Goal: Information Seeking & Learning: Learn about a topic

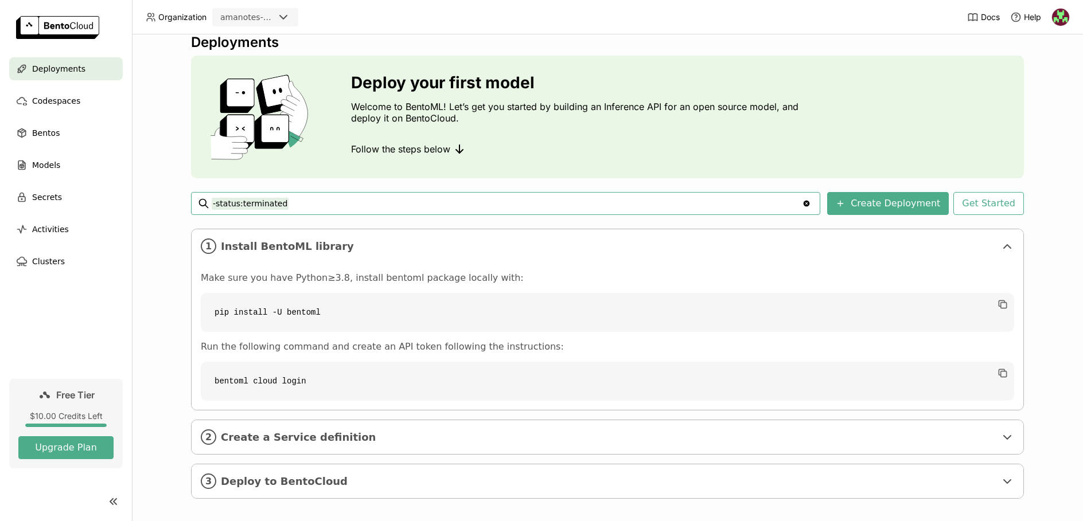
scroll to position [23, 0]
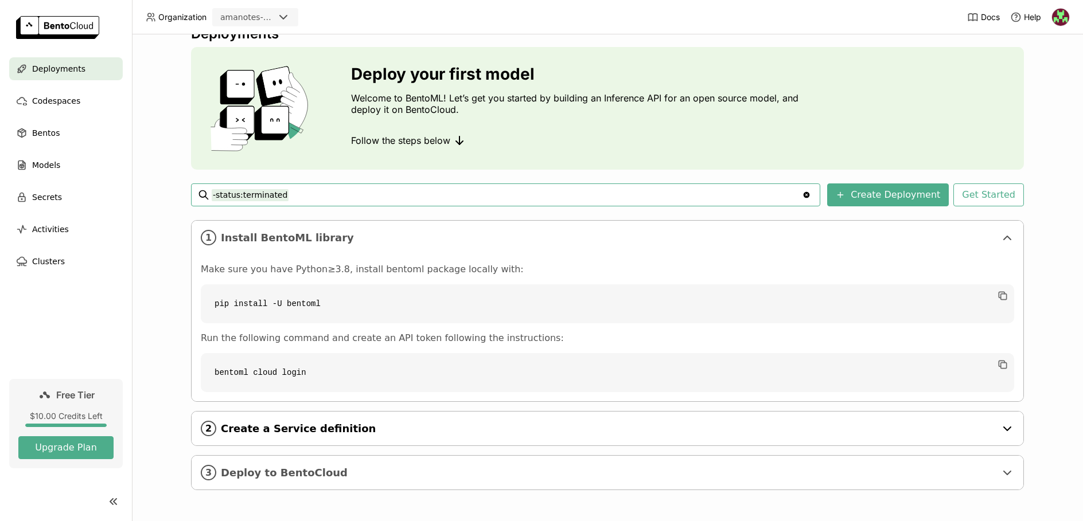
click at [323, 435] on div "2 Create a Service definition" at bounding box center [607, 429] width 831 height 34
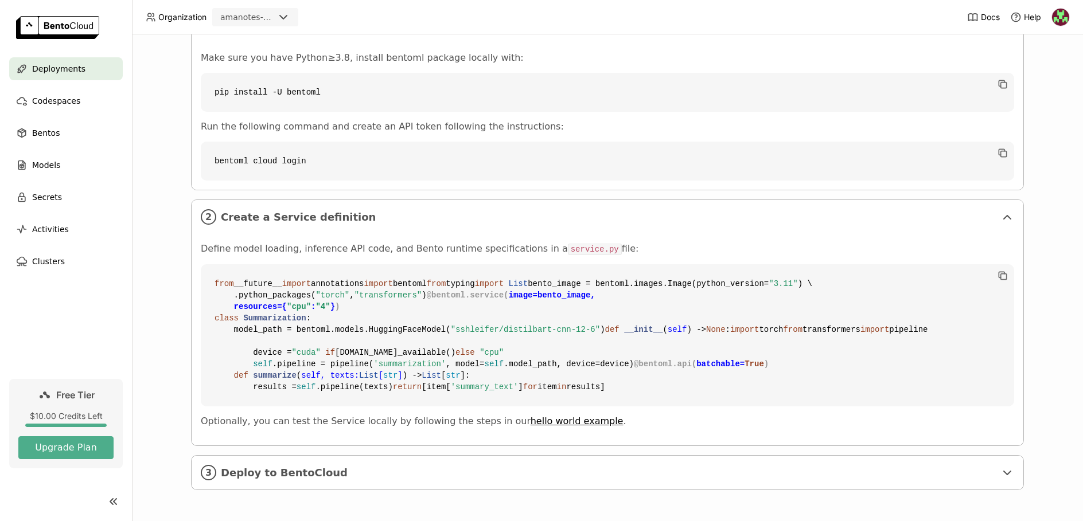
scroll to position [419, 0]
drag, startPoint x: 189, startPoint y: 63, endPoint x: 477, endPoint y: 63, distance: 287.9
click at [477, 234] on div "Define model loading, inference API code, and Bento runtime specifications in a…" at bounding box center [607, 340] width 831 height 212
click at [477, 243] on p "Define model loading, inference API code, and Bento runtime specifications in a…" at bounding box center [607, 249] width 813 height 12
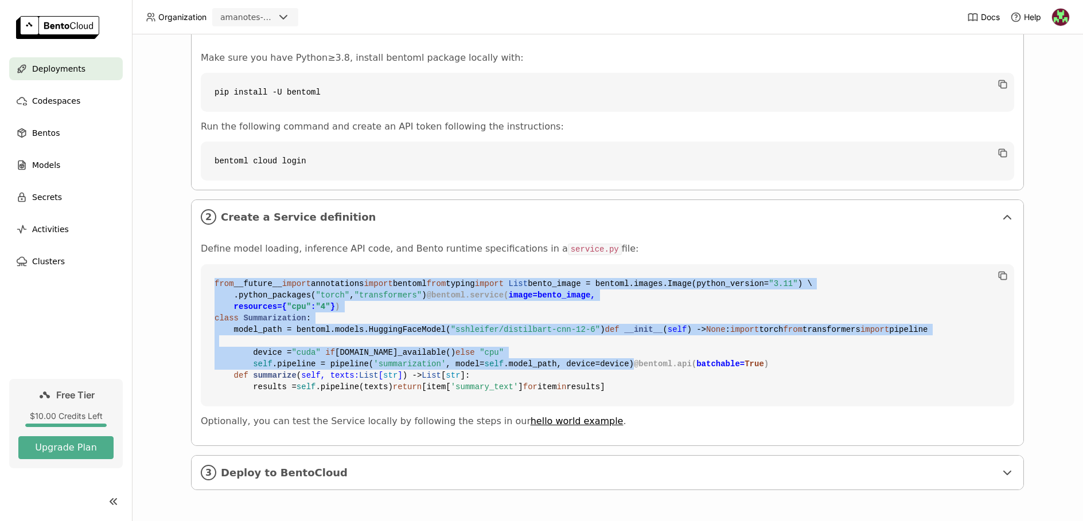
drag, startPoint x: 220, startPoint y: 105, endPoint x: 643, endPoint y: 351, distance: 489.5
click at [643, 351] on code "from __future__ import annotations import bentoml from typing import List bento…" at bounding box center [607, 335] width 813 height 142
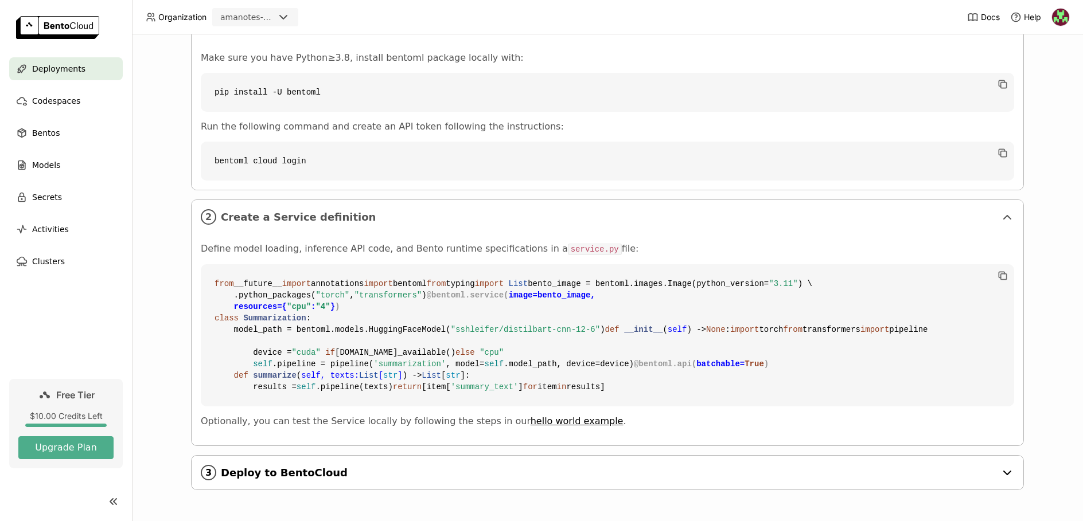
click at [462, 479] on span "Deploy to BentoCloud" at bounding box center [608, 473] width 775 height 13
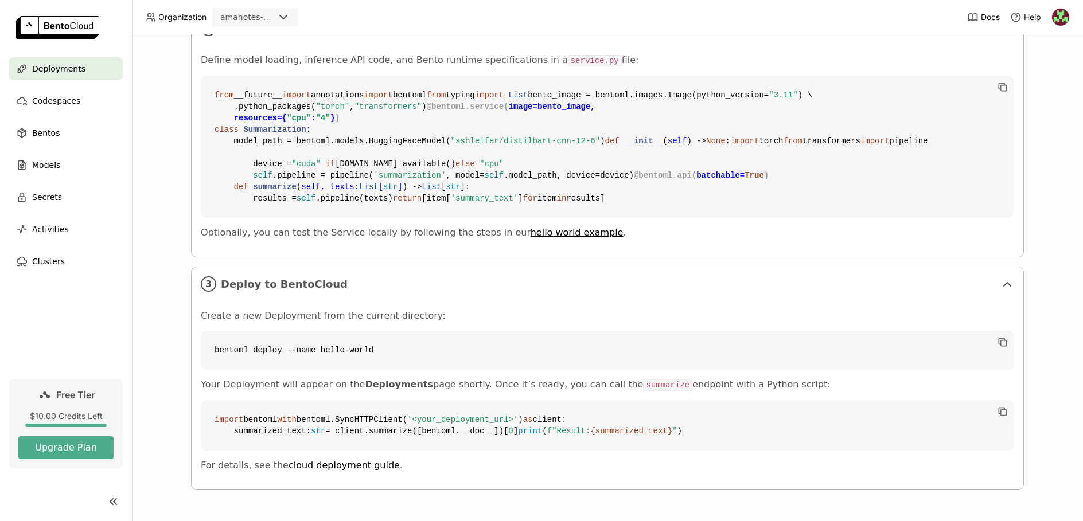
scroll to position [649, 0]
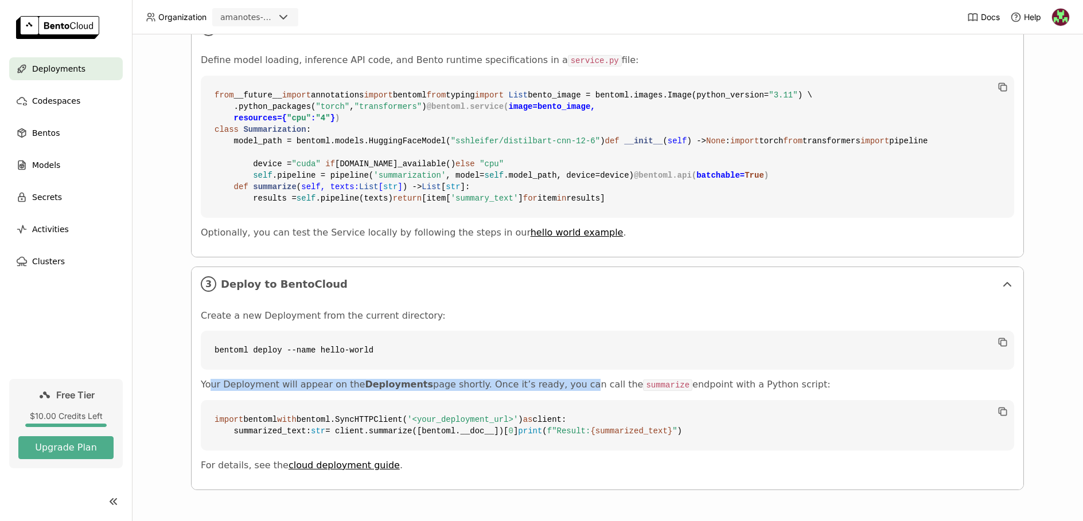
drag, startPoint x: 208, startPoint y: 360, endPoint x: 550, endPoint y: 364, distance: 342.4
click at [550, 379] on p "Your Deployment will appear on the Deployments page shortly. Once it’s ready, y…" at bounding box center [607, 385] width 813 height 12
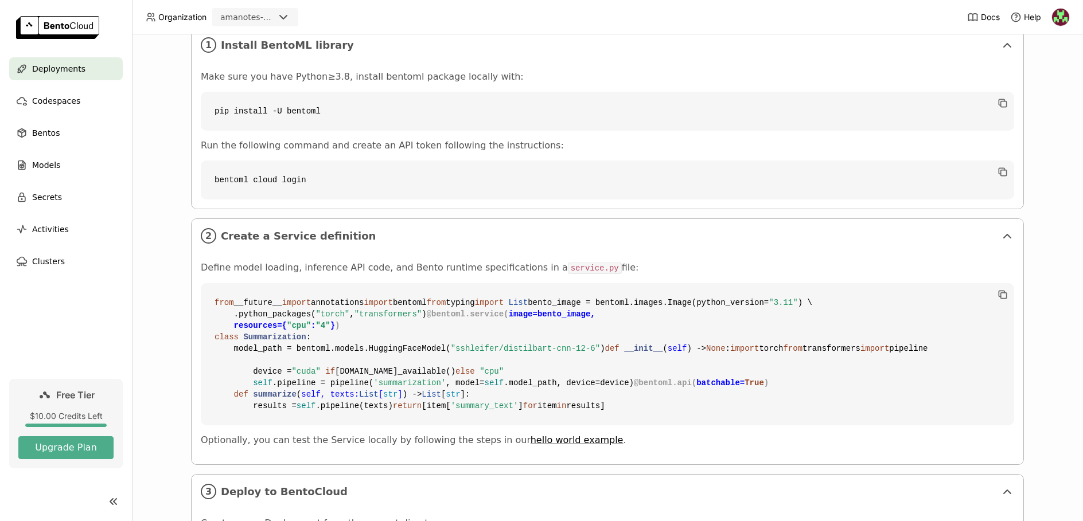
scroll to position [0, 0]
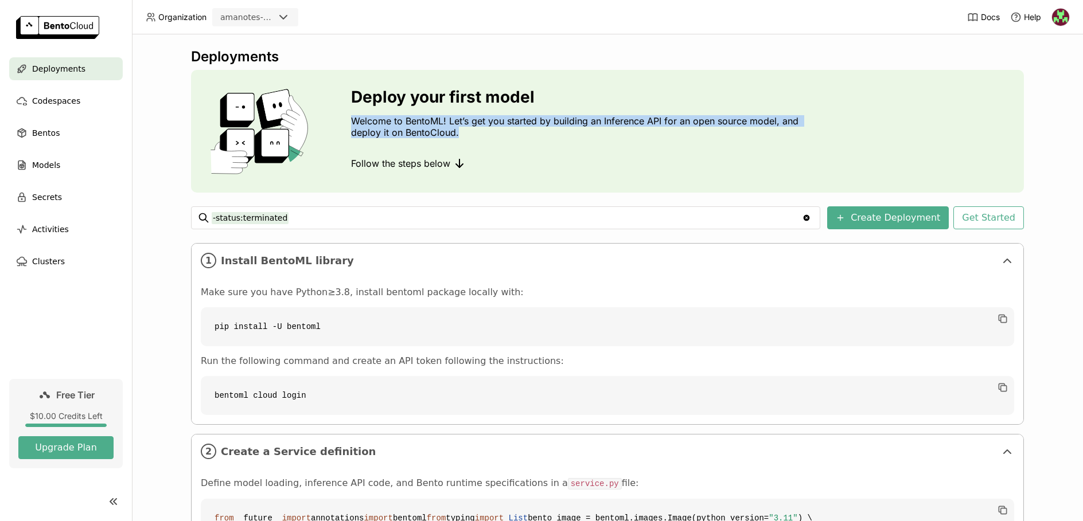
drag, startPoint x: 335, startPoint y: 116, endPoint x: 541, endPoint y: 131, distance: 205.8
click at [541, 131] on div "Deploy your first model Welcome to BentoML! Let’s get you started by building a…" at bounding box center [607, 131] width 833 height 123
click at [503, 125] on p "Welcome to BentoML! Let’s get you started by building an Inference API for an o…" at bounding box center [577, 126] width 453 height 23
drag, startPoint x: 448, startPoint y: 131, endPoint x: 334, endPoint y: 107, distance: 116.6
click at [334, 107] on div "Deploy your first model Welcome to BentoML! Let’s get you started by building a…" at bounding box center [607, 131] width 833 height 123
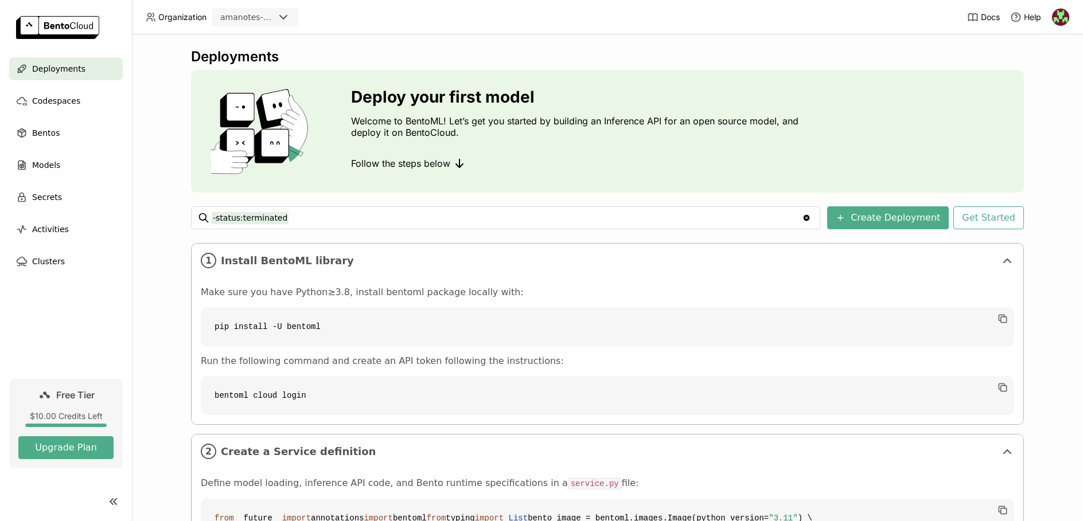
click at [507, 142] on div "Deploy your first model Welcome to BentoML! Let’s get you started by building a…" at bounding box center [577, 131] width 453 height 87
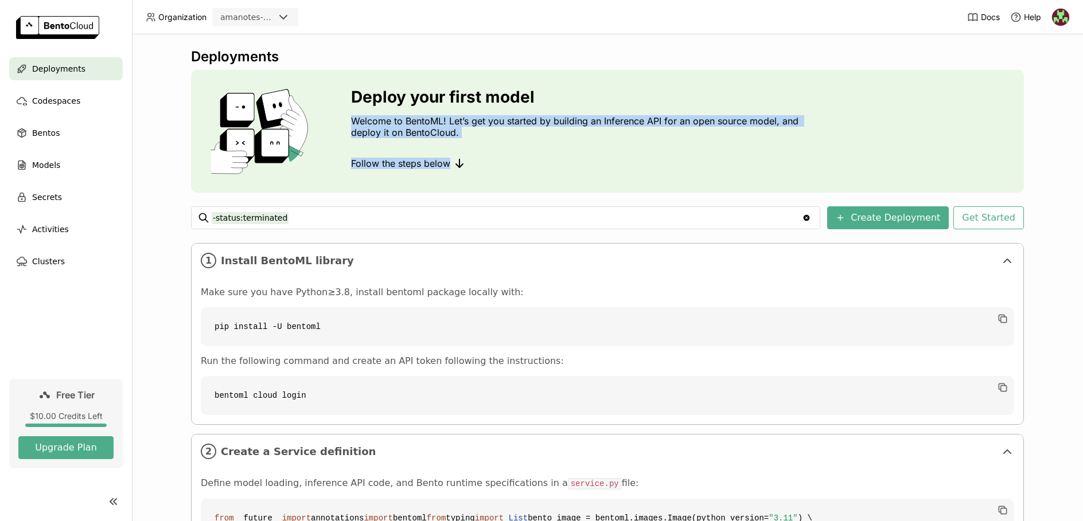
drag, startPoint x: 507, startPoint y: 142, endPoint x: 341, endPoint y: 112, distance: 168.8
click at [341, 112] on div "Deploy your first model Welcome to BentoML! Let’s get you started by building a…" at bounding box center [607, 131] width 833 height 123
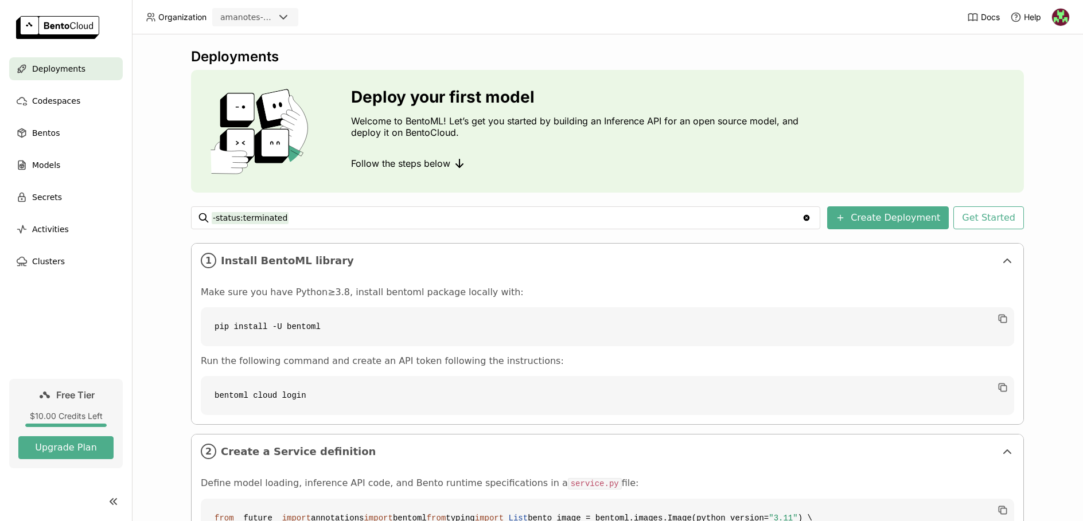
drag, startPoint x: 538, startPoint y: 150, endPoint x: 505, endPoint y: 140, distance: 34.5
click at [538, 150] on div "Deploy your first model Welcome to BentoML! Let’s get you started by building a…" at bounding box center [577, 131] width 453 height 87
click at [985, 218] on button "Get Started" at bounding box center [988, 217] width 71 height 23
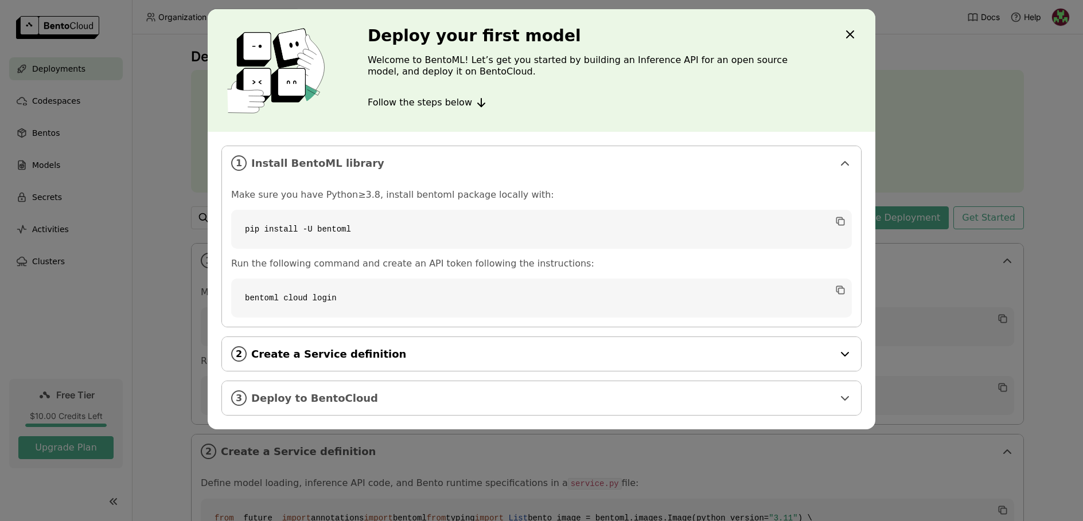
click at [666, 357] on span "Create a Service definition" at bounding box center [542, 354] width 582 height 13
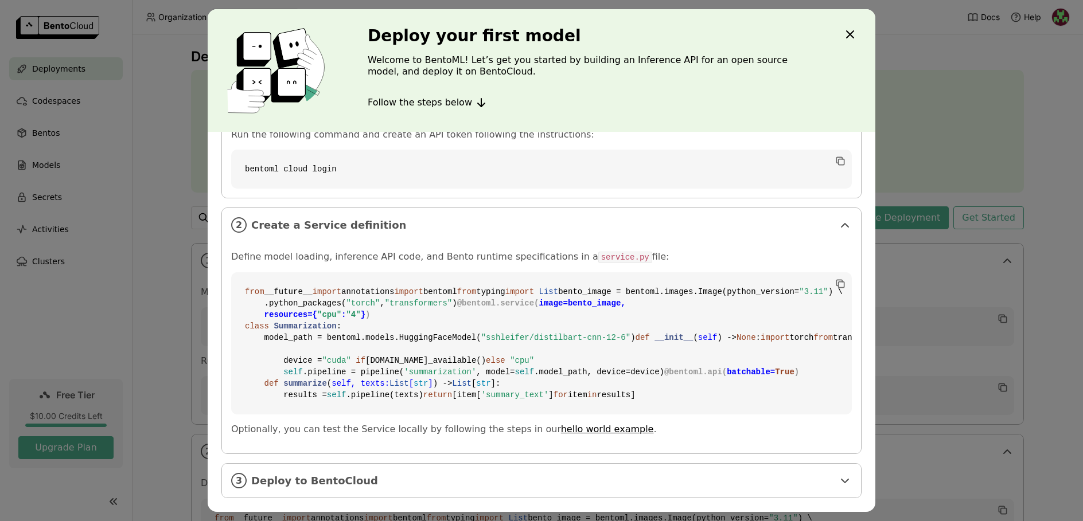
scroll to position [335, 0]
click at [333, 481] on span "Deploy to BentoCloud" at bounding box center [542, 481] width 582 height 13
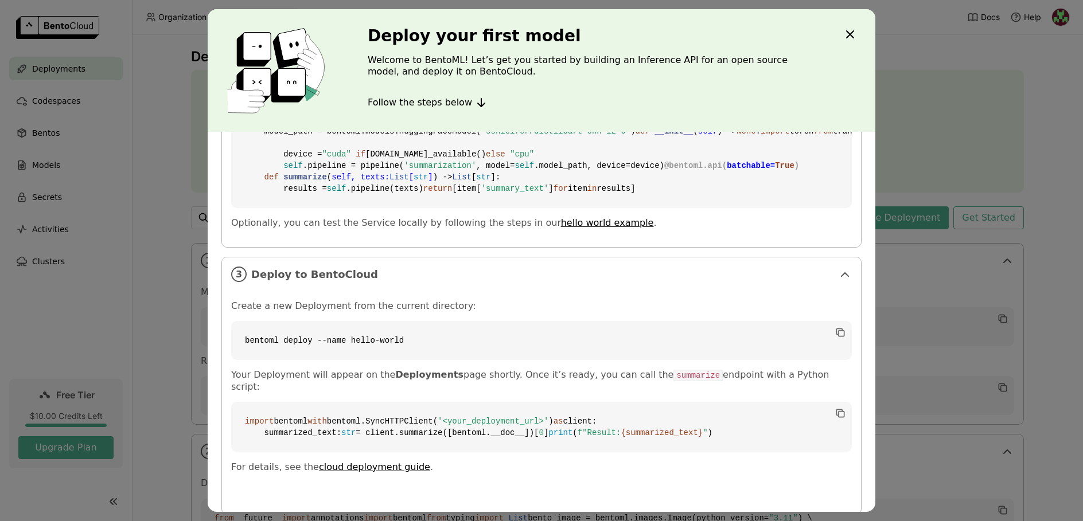
scroll to position [559, 0]
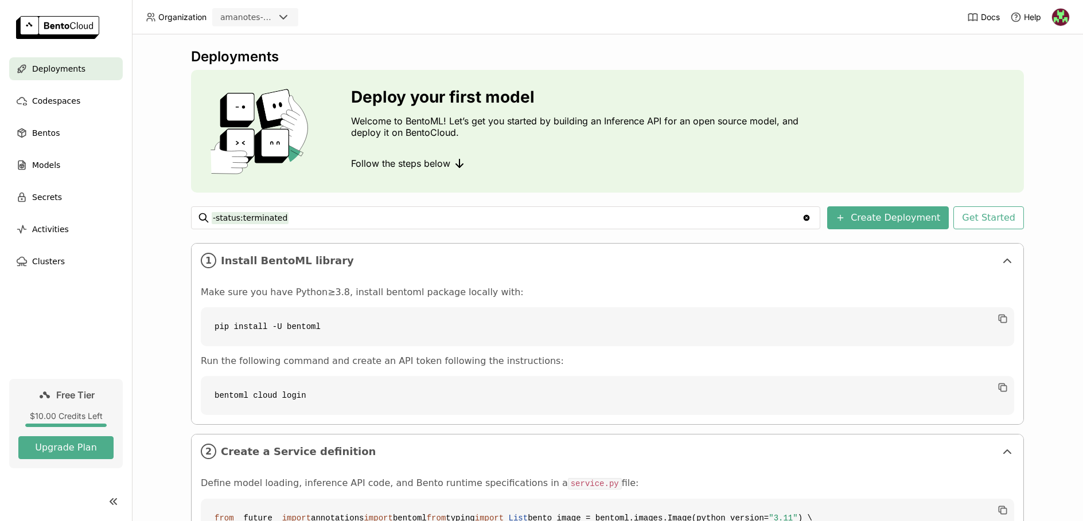
click at [140, 114] on div "Deploy your first model Welcome to BentoML! Let’s get you started by building a…" at bounding box center [541, 260] width 1083 height 521
click at [60, 100] on span "Codespaces" at bounding box center [56, 101] width 48 height 14
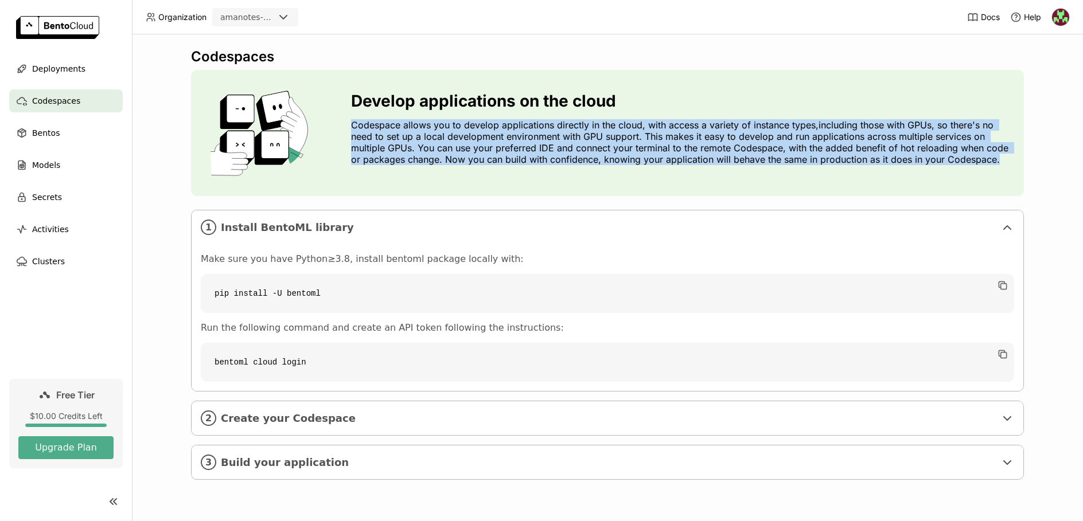
drag, startPoint x: 347, startPoint y: 122, endPoint x: 844, endPoint y: 170, distance: 498.9
click at [844, 170] on div "Develop applications on the cloud Codespace allows you to develop applications …" at bounding box center [607, 133] width 833 height 126
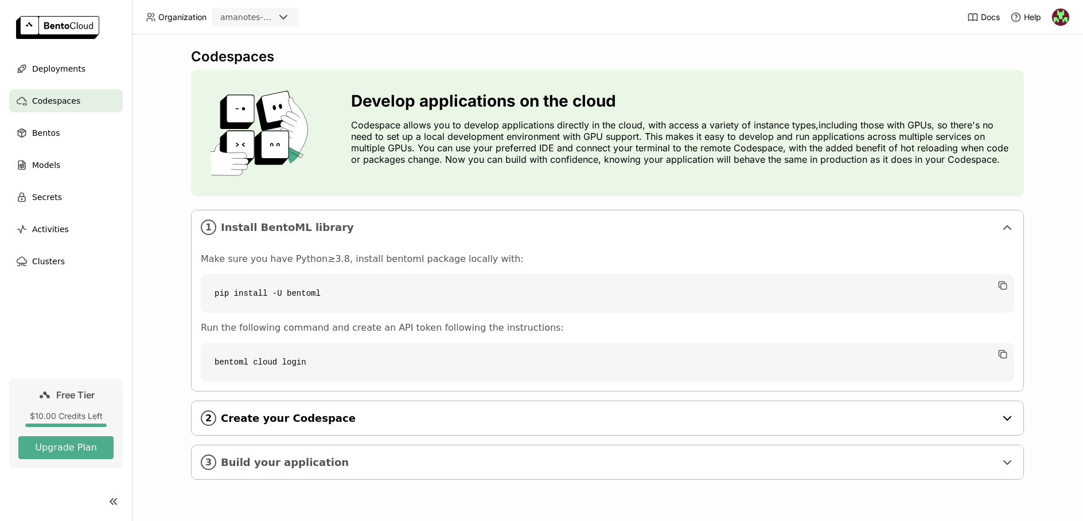
click at [425, 409] on div "2 Create your Codespace" at bounding box center [607, 418] width 831 height 34
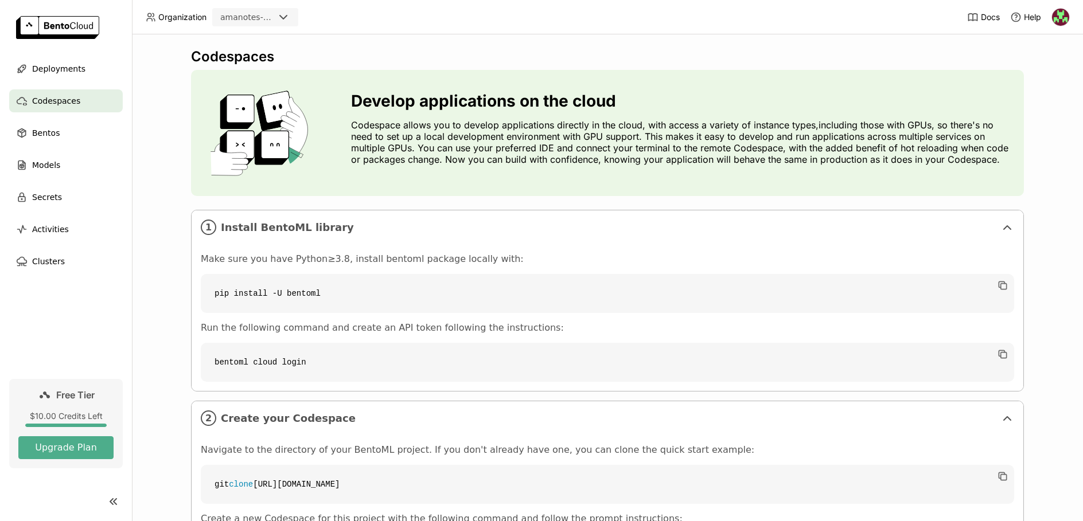
scroll to position [136, 0]
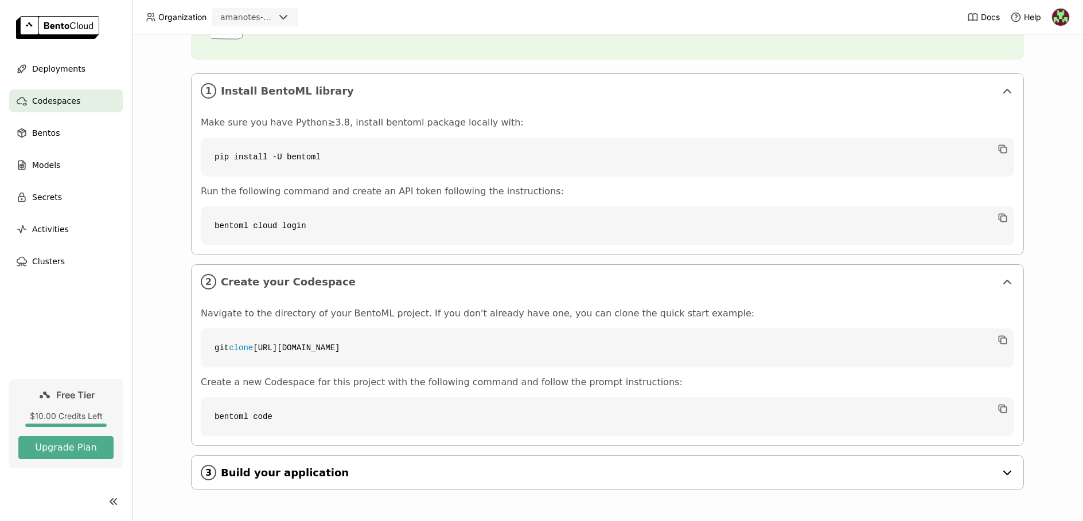
click at [395, 467] on span "Build your application" at bounding box center [608, 473] width 775 height 13
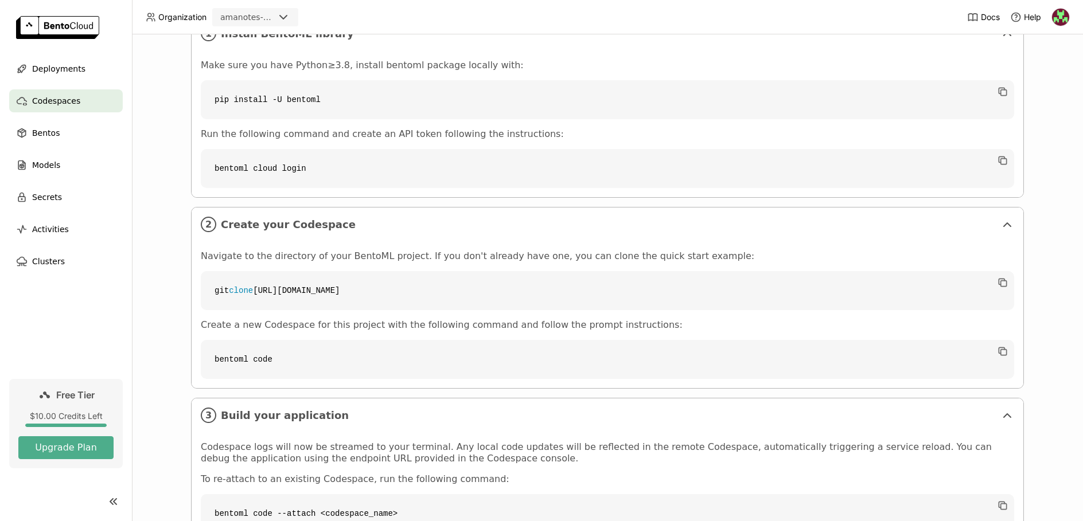
scroll to position [336, 0]
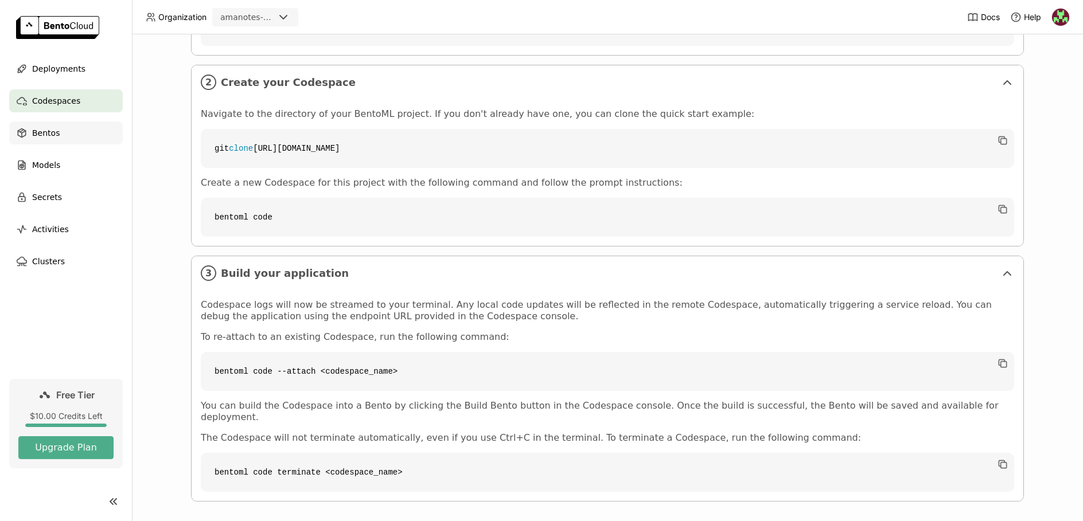
click at [59, 127] on div "Bentos" at bounding box center [66, 133] width 114 height 23
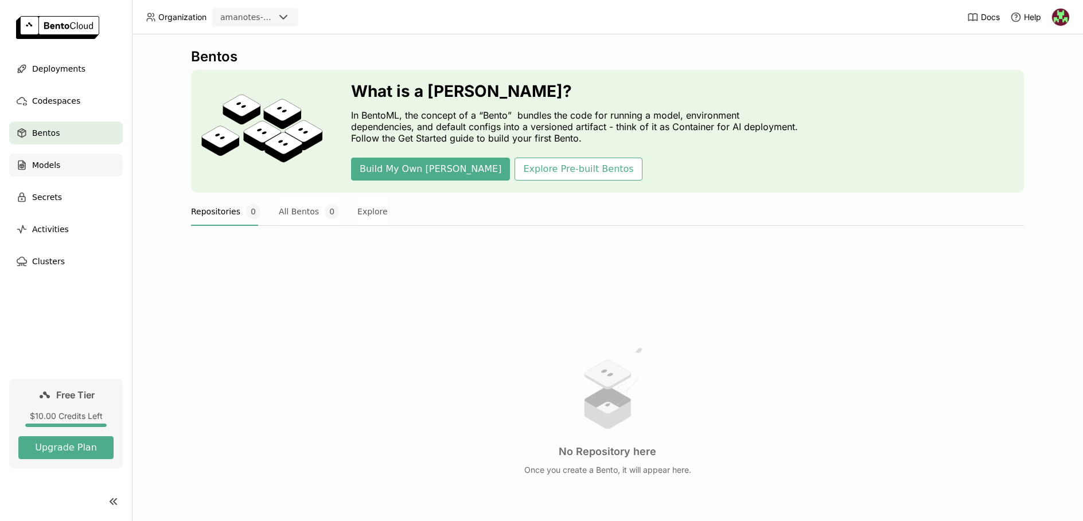
click at [71, 170] on div "Models" at bounding box center [66, 165] width 114 height 23
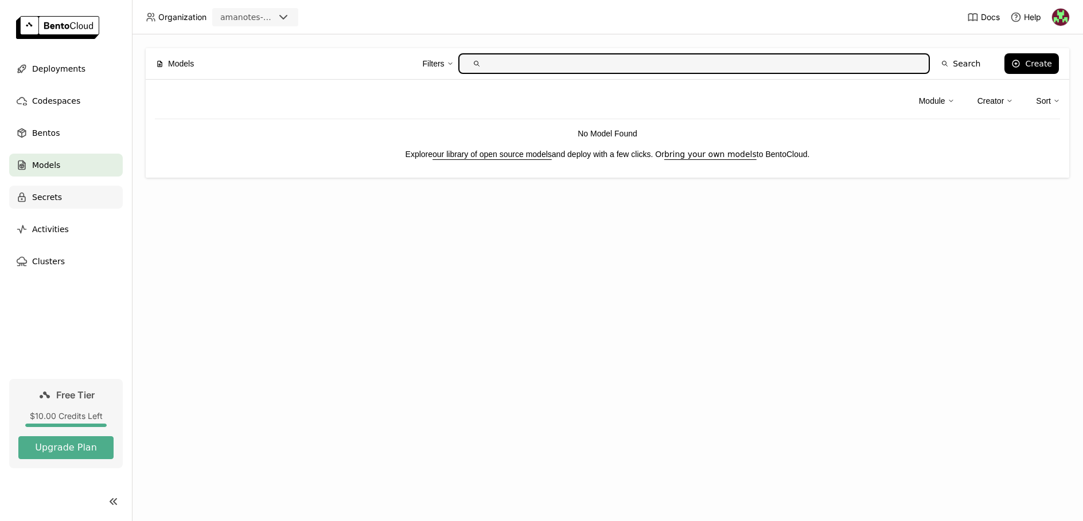
click at [73, 201] on div "Secrets" at bounding box center [66, 197] width 114 height 23
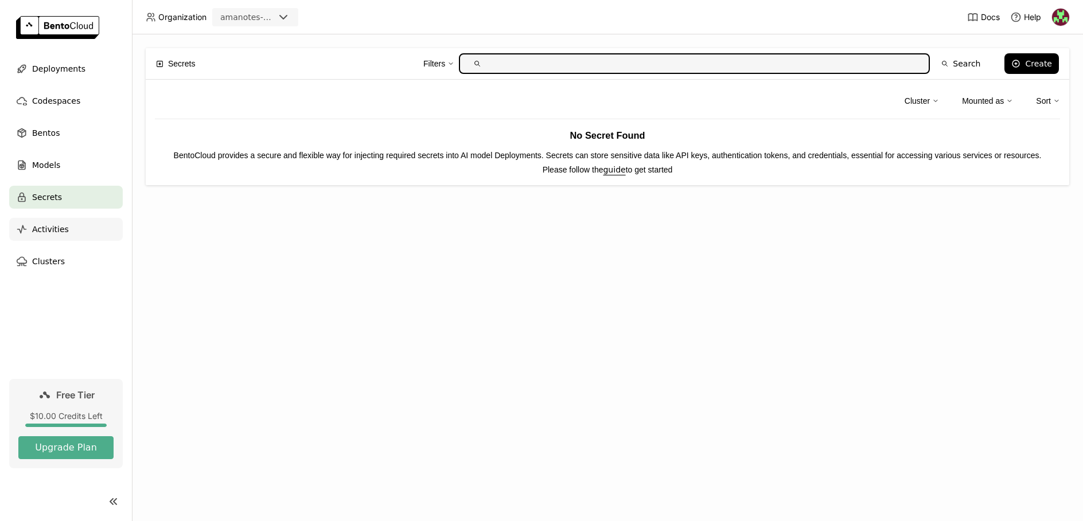
click at [67, 235] on div "Activities" at bounding box center [66, 229] width 114 height 23
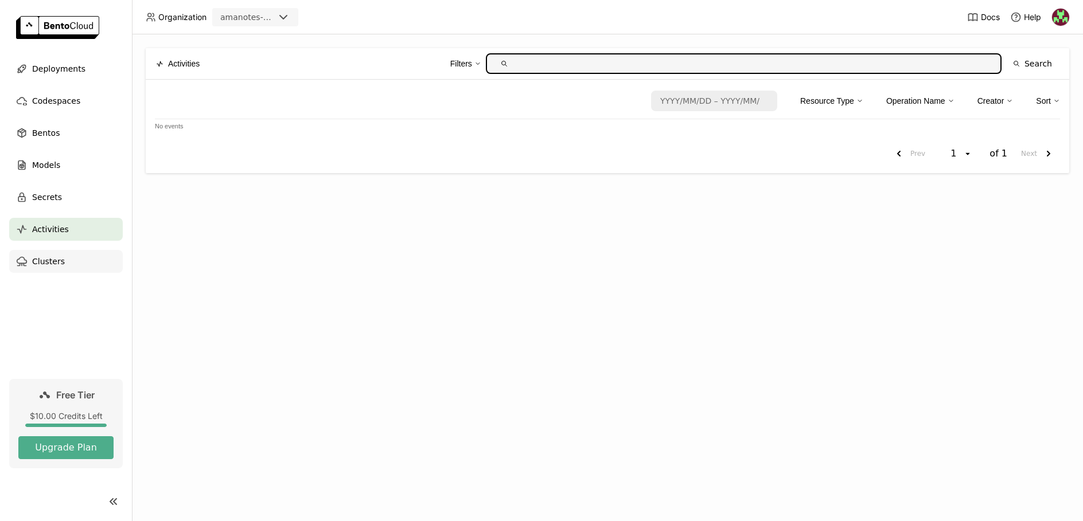
click at [66, 265] on div "Clusters" at bounding box center [66, 261] width 114 height 23
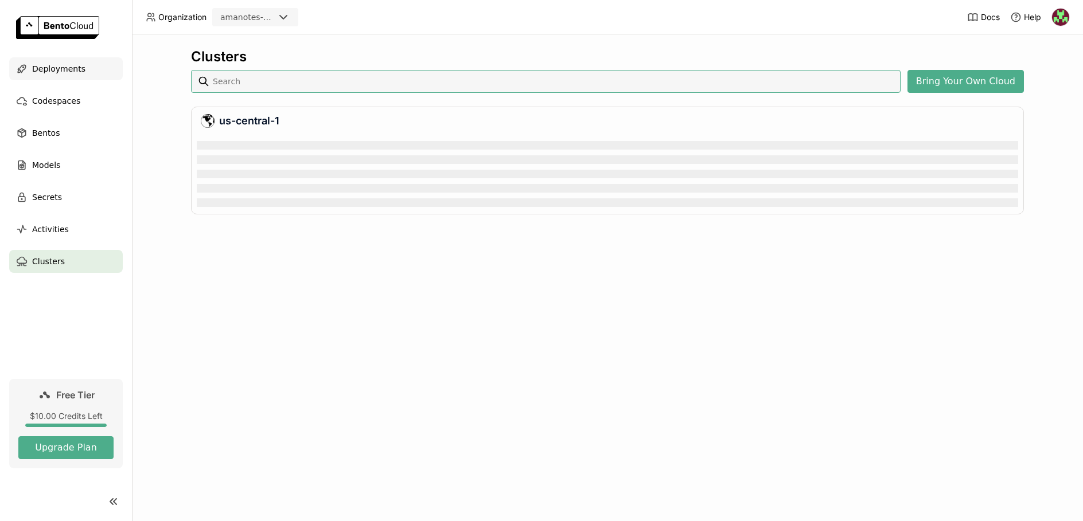
click at [61, 64] on span "Deployments" at bounding box center [58, 69] width 53 height 14
